Goal: Check status: Check status

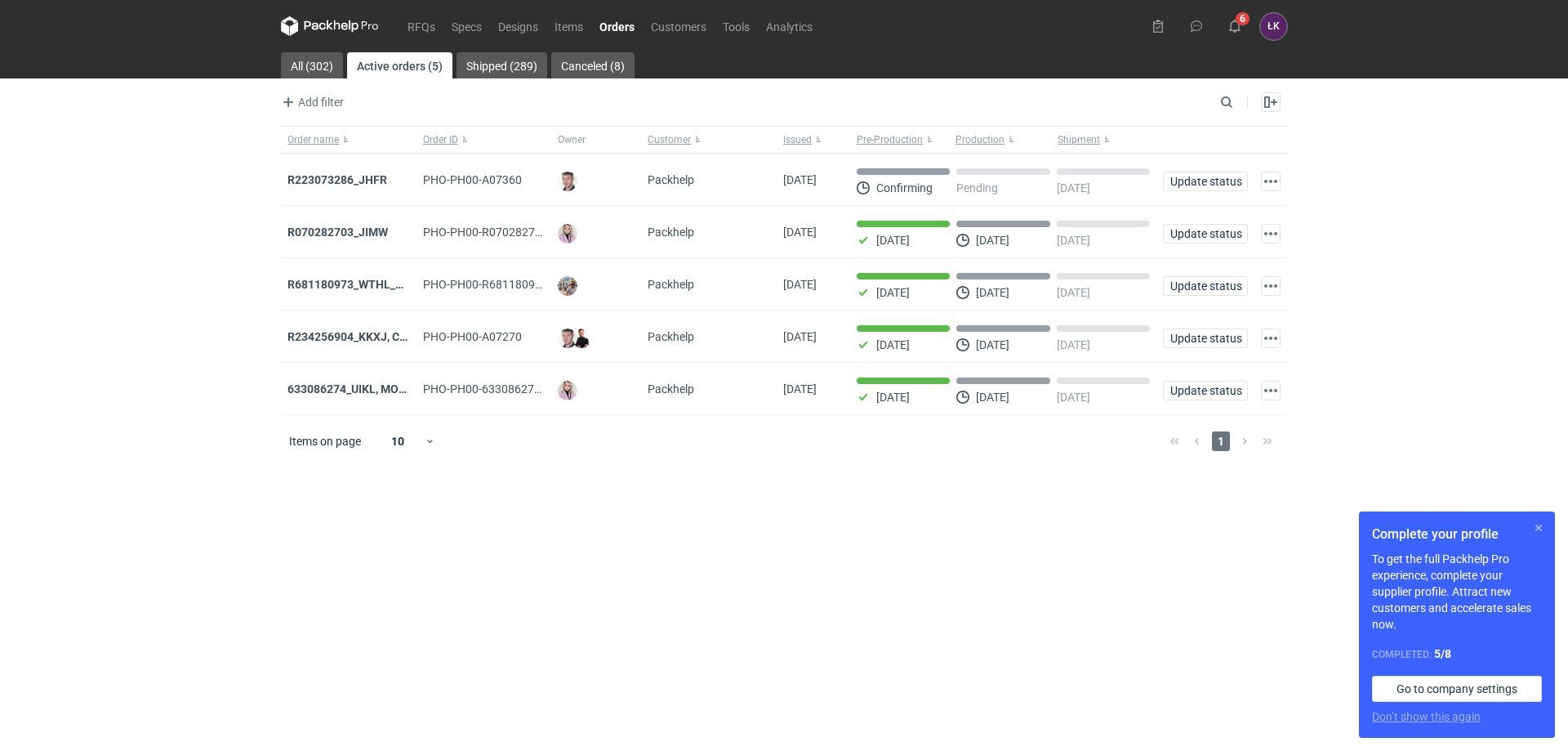
click at [1539, 526] on button "button" at bounding box center [1538, 527] width 19 height 19
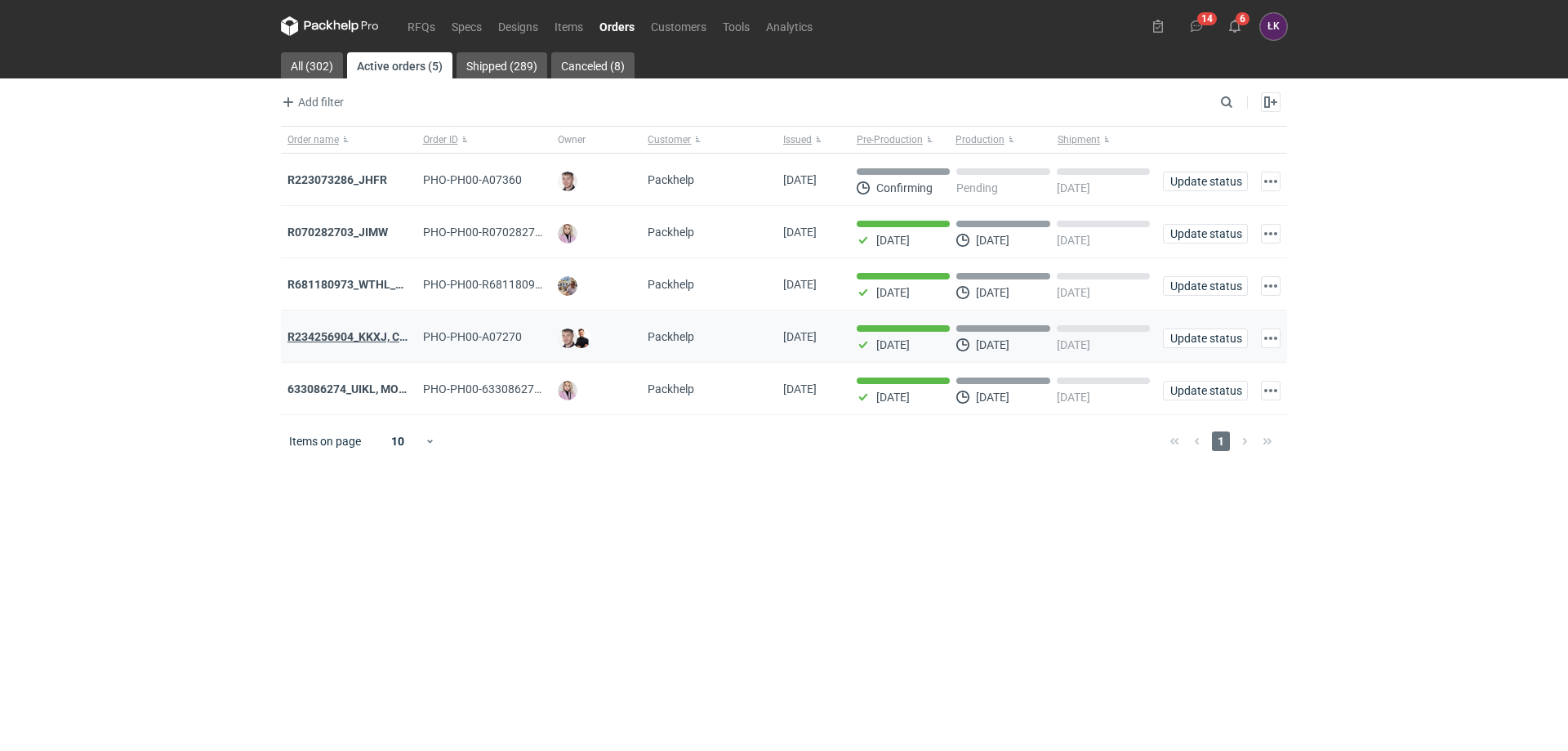
click at [361, 333] on strong "R234256904_KKXJ, CKTY,PCHN, FHNV,TJBT,BVDV,VPVS,UUAJ,HTKI,TWOS,IFEI,BQIJ'" at bounding box center [506, 337] width 437 height 13
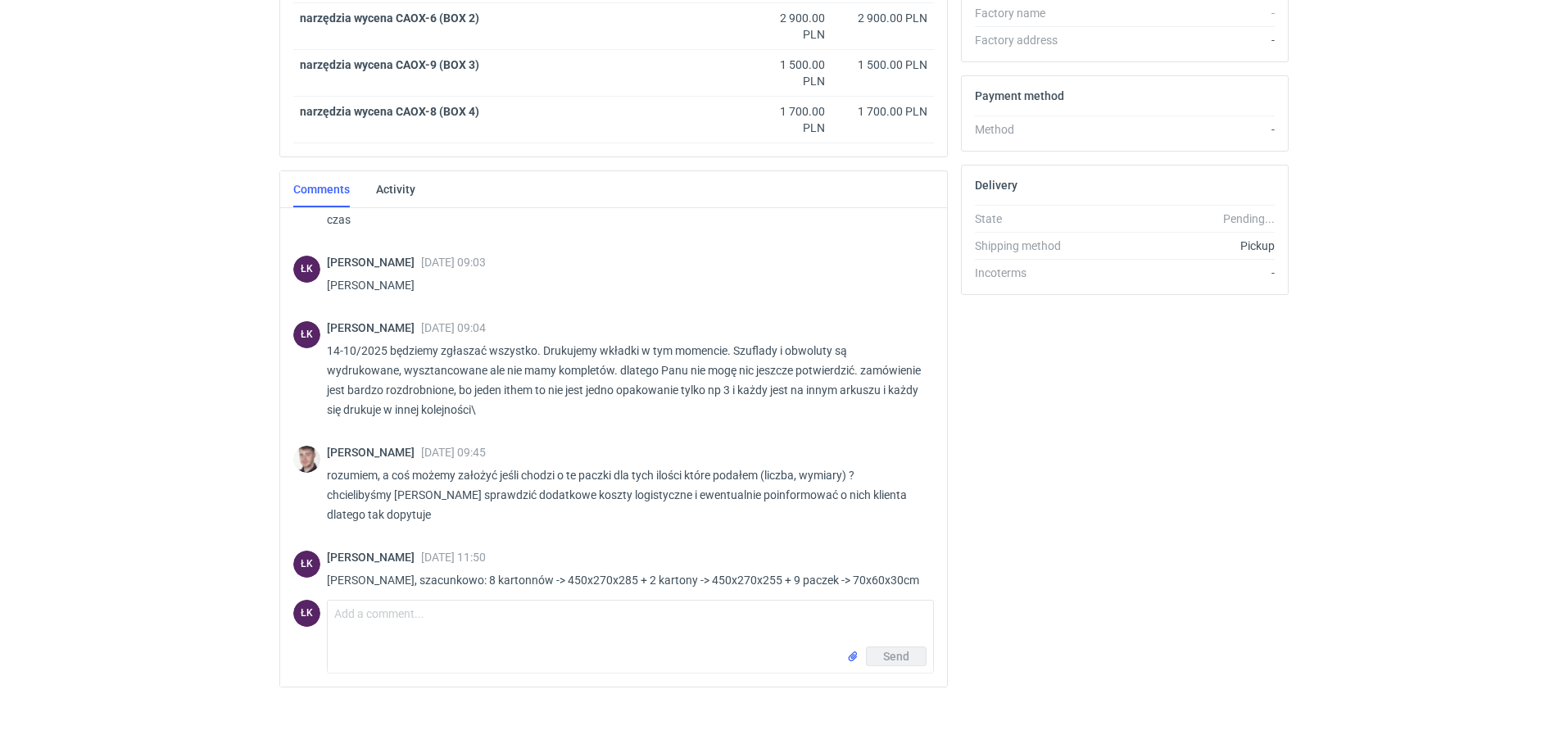
scroll to position [1210, 0]
